Goal: Information Seeking & Learning: Check status

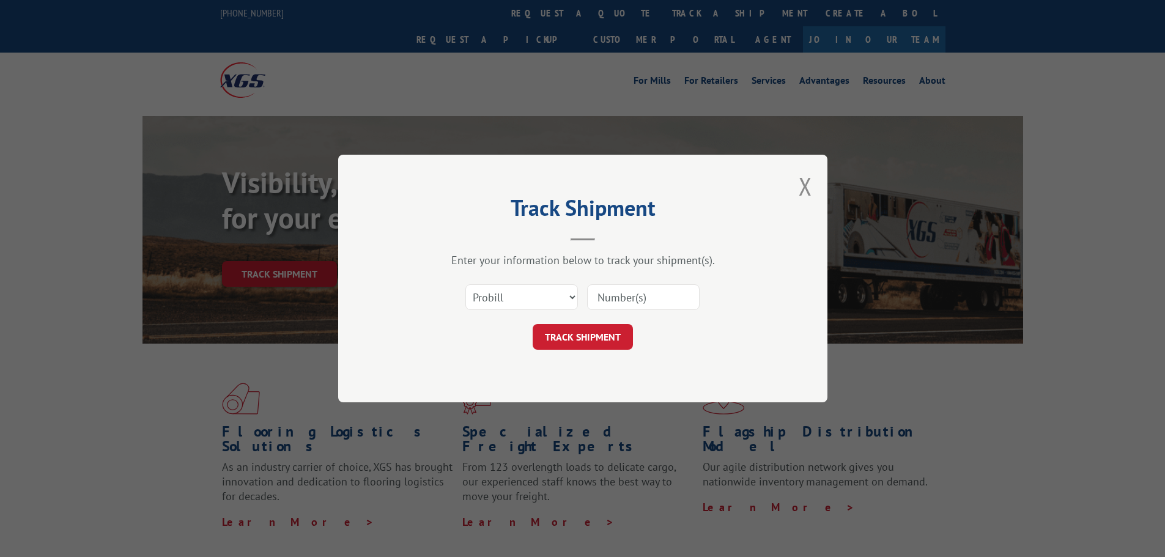
drag, startPoint x: 520, startPoint y: 289, endPoint x: 519, endPoint y: 308, distance: 19.0
click at [520, 289] on select "Select category... Probill BOL PO" at bounding box center [521, 297] width 112 height 26
select select "bol"
click at [465, 284] on select "Select category... Probill BOL PO" at bounding box center [521, 297] width 112 height 26
click at [622, 300] on input at bounding box center [643, 297] width 112 height 26
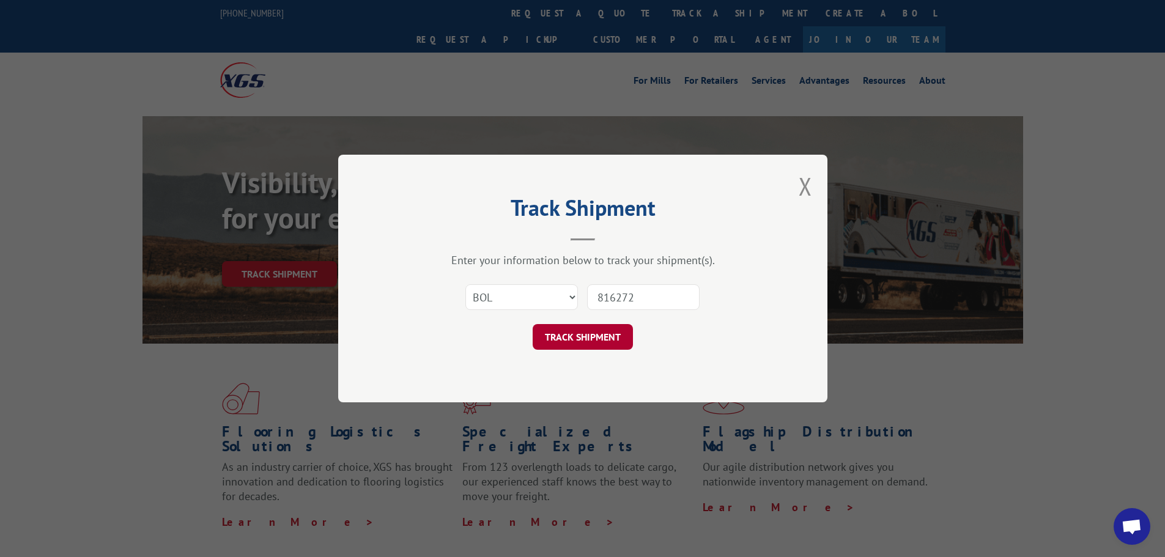
type input "816272"
click at [587, 331] on button "TRACK SHIPMENT" at bounding box center [582, 337] width 100 height 26
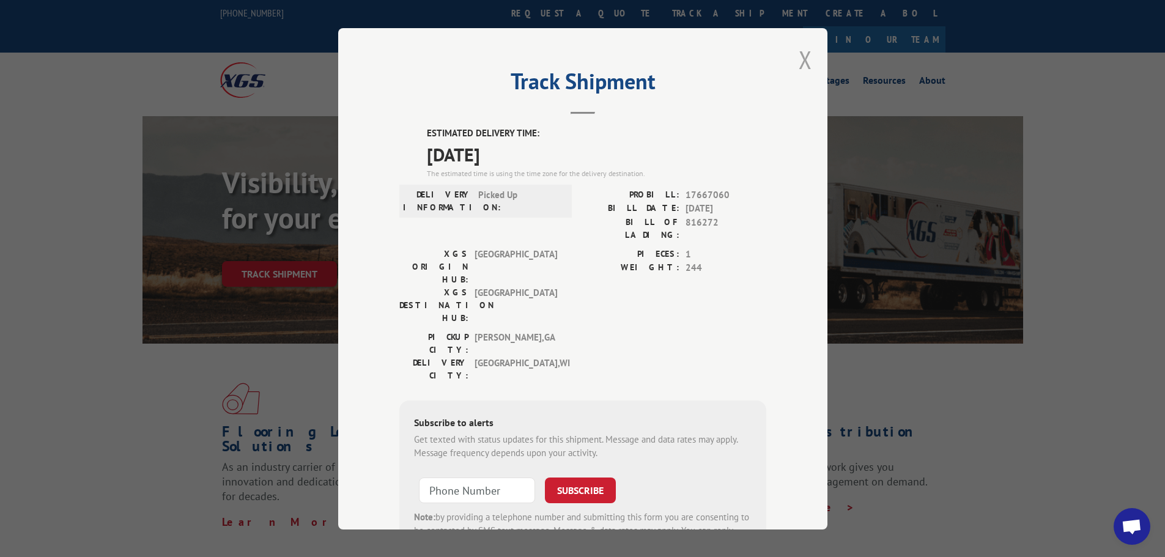
click at [799, 65] on button "Close modal" at bounding box center [804, 59] width 13 height 32
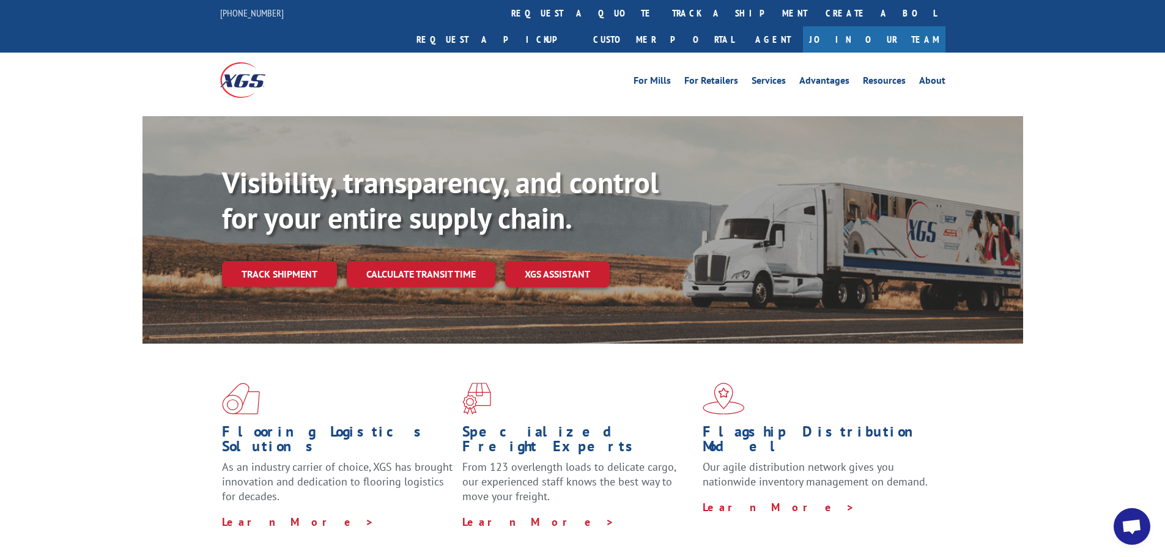
click at [663, 10] on link "track a shipment" at bounding box center [739, 13] width 153 height 26
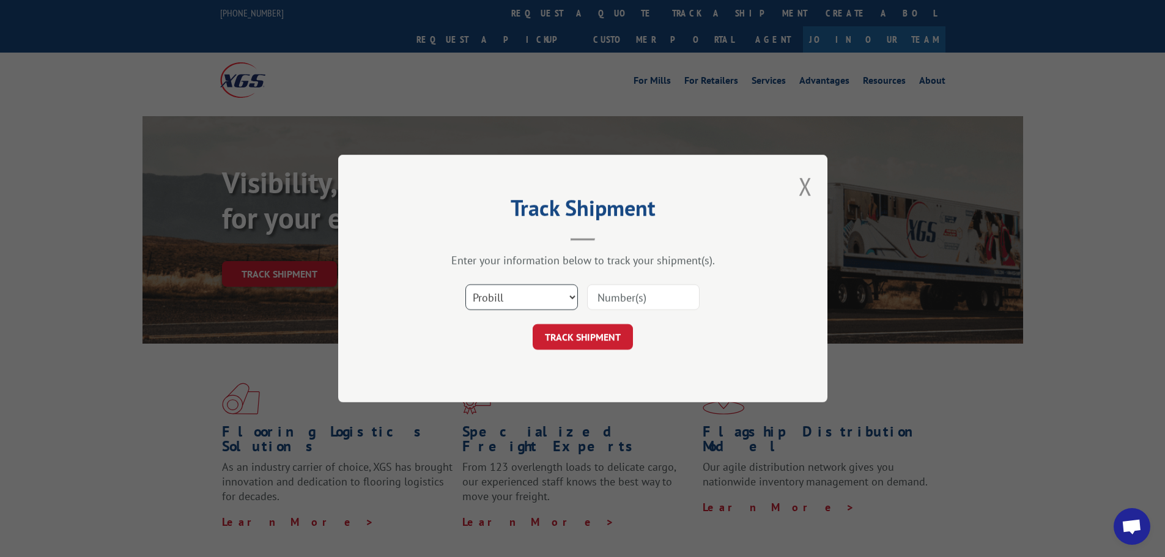
drag, startPoint x: 572, startPoint y: 300, endPoint x: 559, endPoint y: 309, distance: 16.1
click at [572, 300] on select "Select category... Probill BOL PO" at bounding box center [521, 297] width 112 height 26
select select "bol"
click at [465, 284] on select "Select category... Probill BOL PO" at bounding box center [521, 297] width 112 height 26
click at [610, 301] on input at bounding box center [643, 297] width 112 height 26
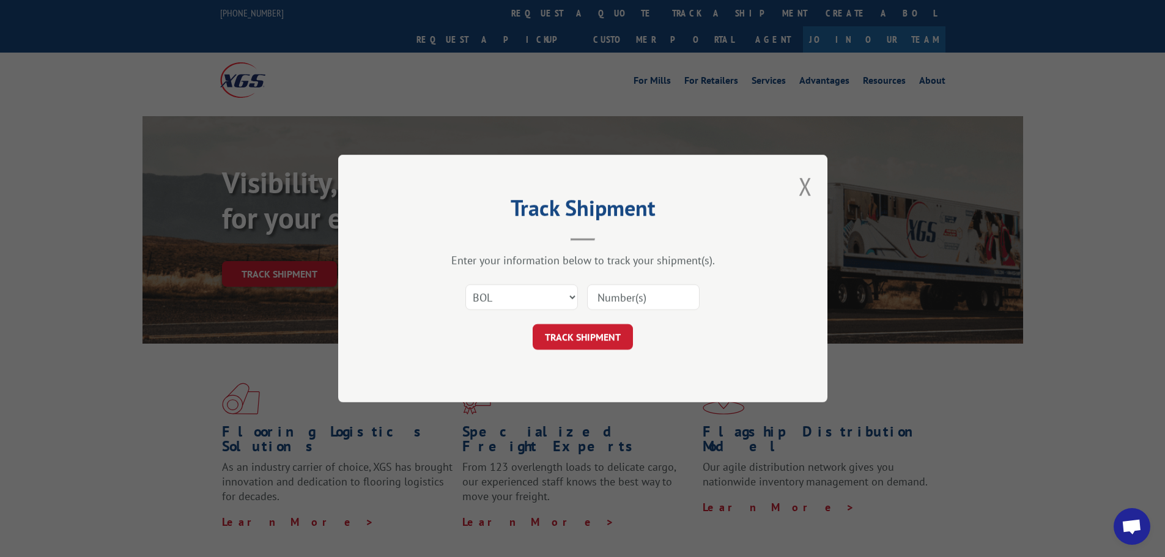
type input "816272"
click at [597, 344] on button "TRACK SHIPMENT" at bounding box center [582, 337] width 100 height 26
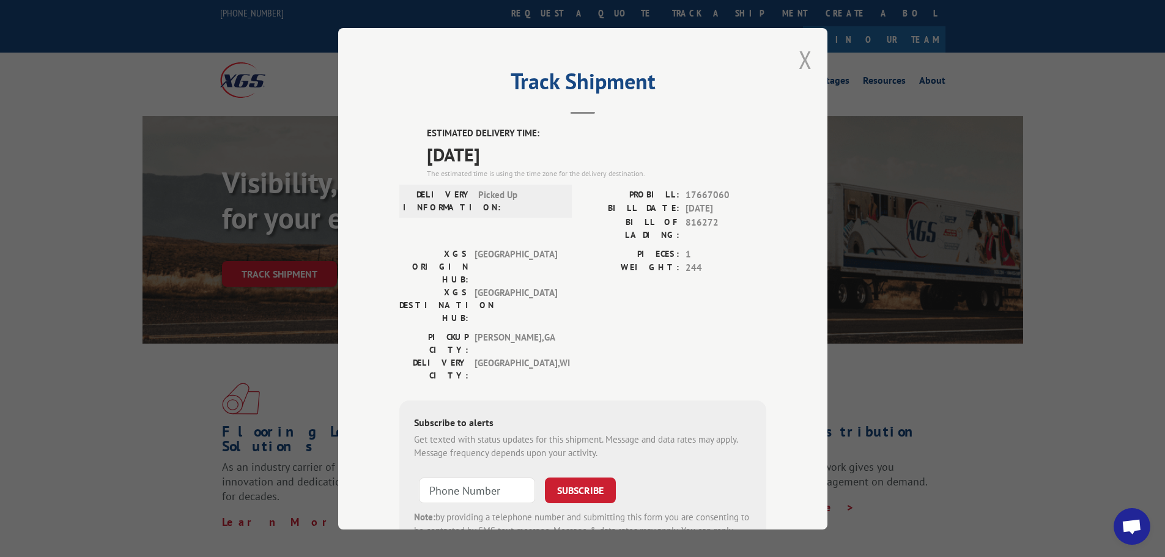
click at [798, 57] on button "Close modal" at bounding box center [804, 59] width 13 height 32
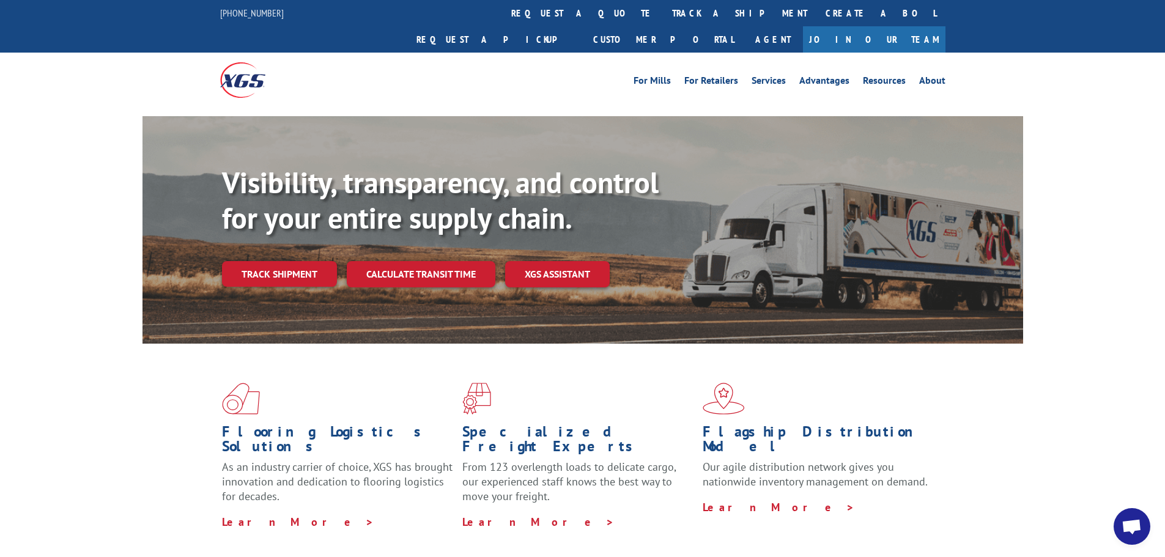
click at [1023, 361] on div "Flooring Logistics Solutions As an industry carrier of choice, XGS has brought …" at bounding box center [582, 467] width 1165 height 246
